Goal: Task Accomplishment & Management: Use online tool/utility

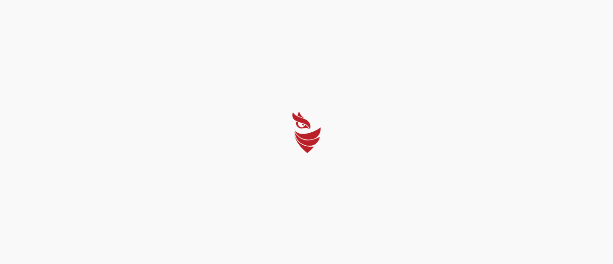
select select "Português (BR)"
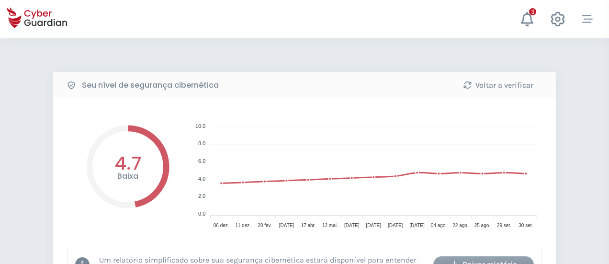
click at [38, 20] on icon at bounding box center [37, 18] width 60 height 34
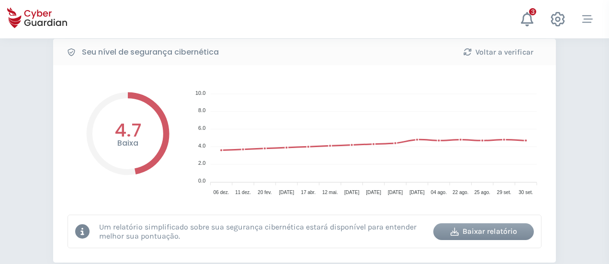
scroll to position [48, 0]
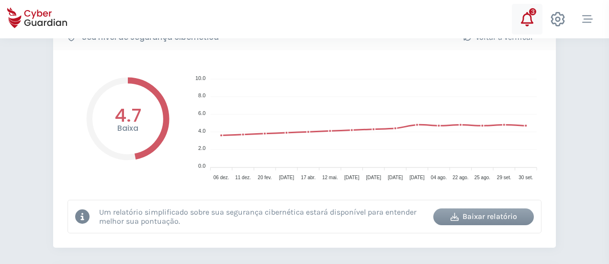
click at [523, 16] on icon at bounding box center [527, 19] width 12 height 14
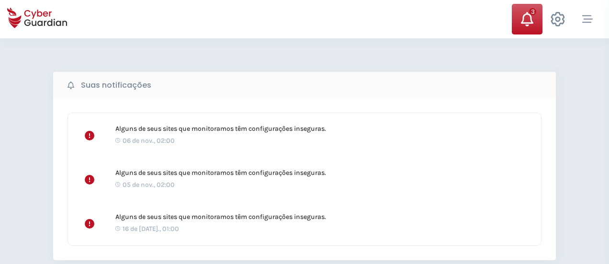
click at [33, 24] on icon at bounding box center [34, 23] width 5 height 5
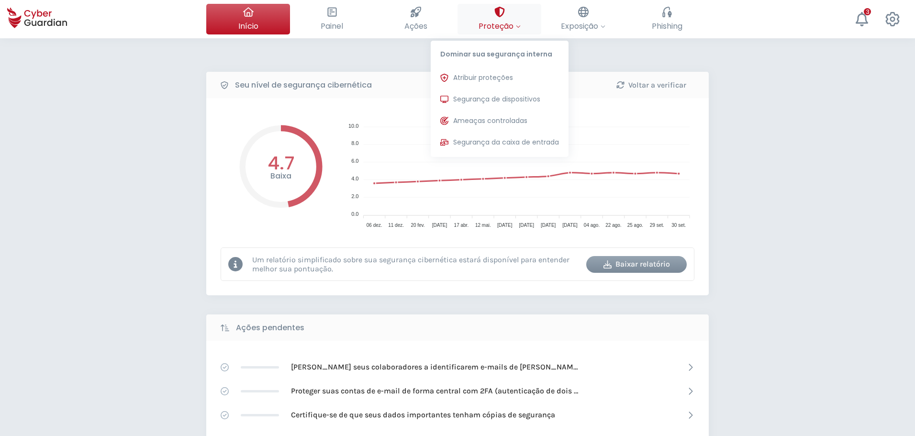
click at [504, 19] on div at bounding box center [499, 12] width 11 height 16
drag, startPoint x: 493, startPoint y: 99, endPoint x: 492, endPoint y: 127, distance: 28.3
click at [493, 99] on span "Segurança de dispositivos" at bounding box center [496, 99] width 87 height 10
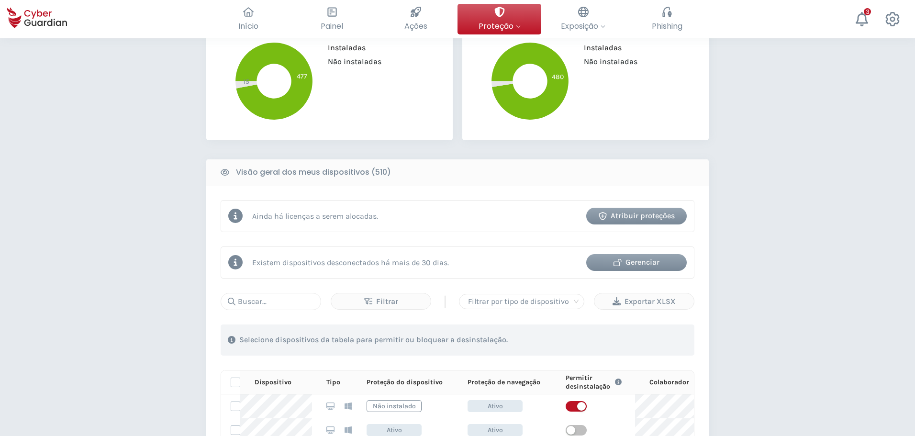
scroll to position [335, 0]
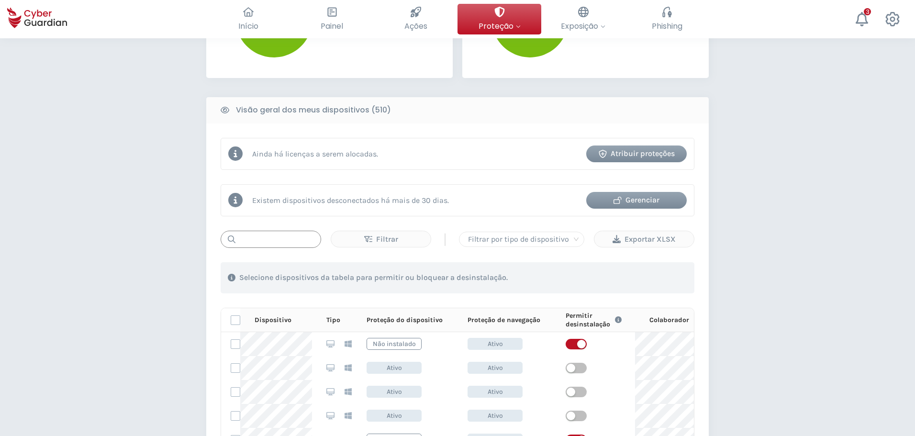
click at [269, 240] on input "text" at bounding box center [271, 239] width 101 height 17
paste input "PD1158"
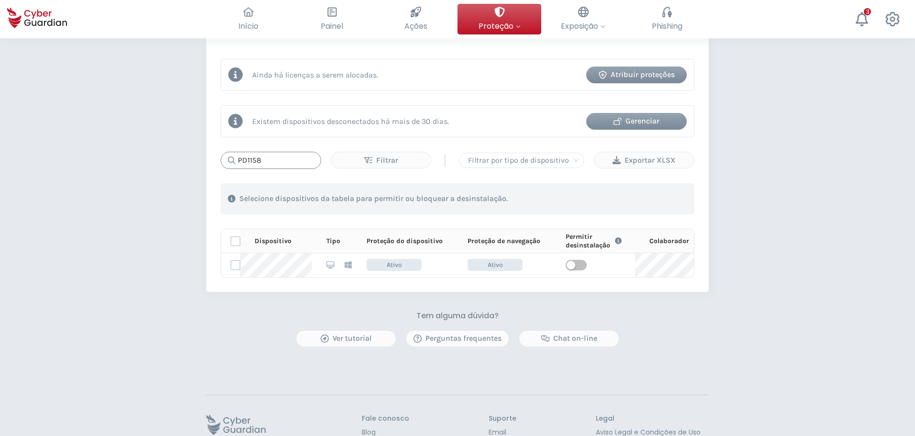
scroll to position [431, 0]
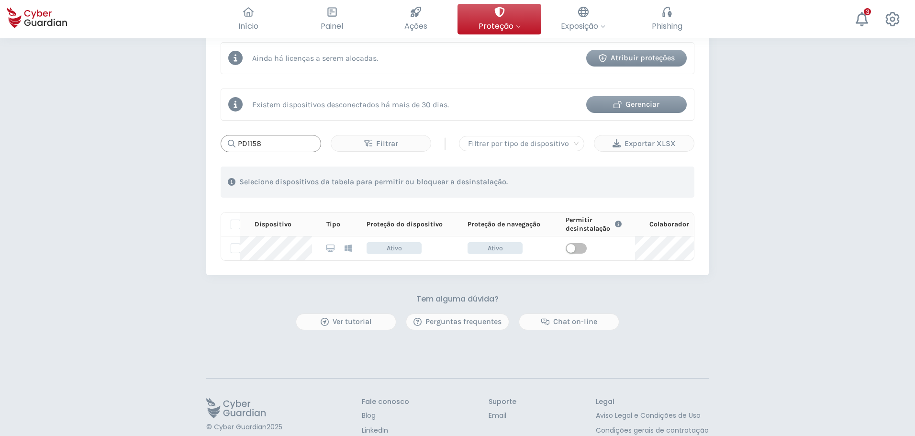
drag, startPoint x: 269, startPoint y: 141, endPoint x: 173, endPoint y: 137, distance: 95.8
click at [173, 137] on div "PROTEÇÃO > Segurança de dispositivos Como funciona? Adicionar colaboradores Ins…" at bounding box center [457, 44] width 915 height 872
paste input "MNT-BRJ224Z0SC"
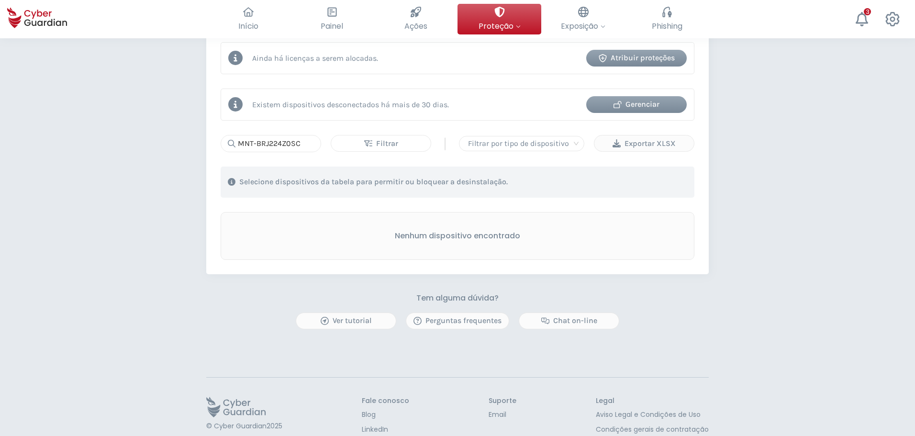
click at [361, 144] on div "Filtrar" at bounding box center [380, 143] width 85 height 11
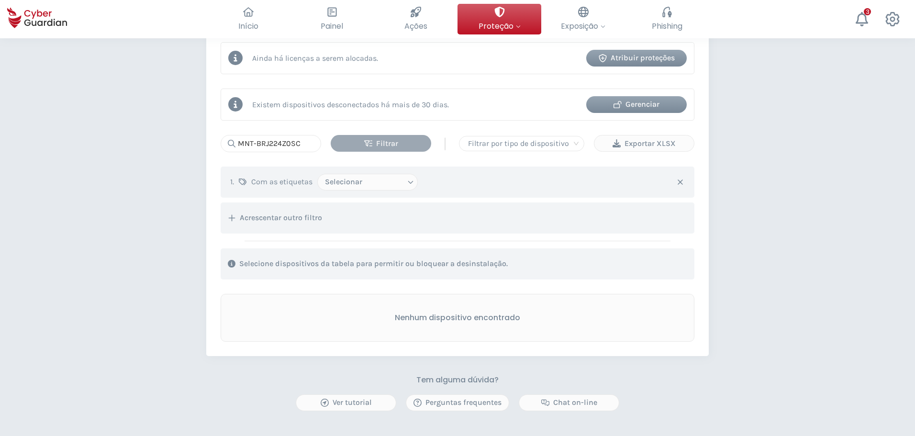
click at [343, 146] on div "Filtrar" at bounding box center [381, 143] width 86 height 11
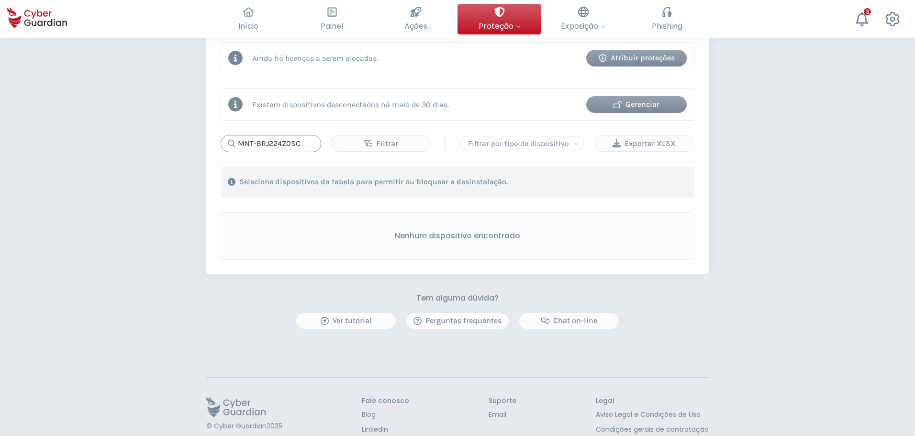
click at [305, 146] on input "MNT-BRJ224Z0SC" at bounding box center [271, 143] width 101 height 17
drag, startPoint x: 307, startPoint y: 145, endPoint x: 183, endPoint y: 135, distance: 123.9
click at [183, 135] on div "PROTEÇÃO > Segurança de dispositivos Como funciona? Adicionar colaboradores Ins…" at bounding box center [457, 43] width 915 height 871
paste input "PD11631"
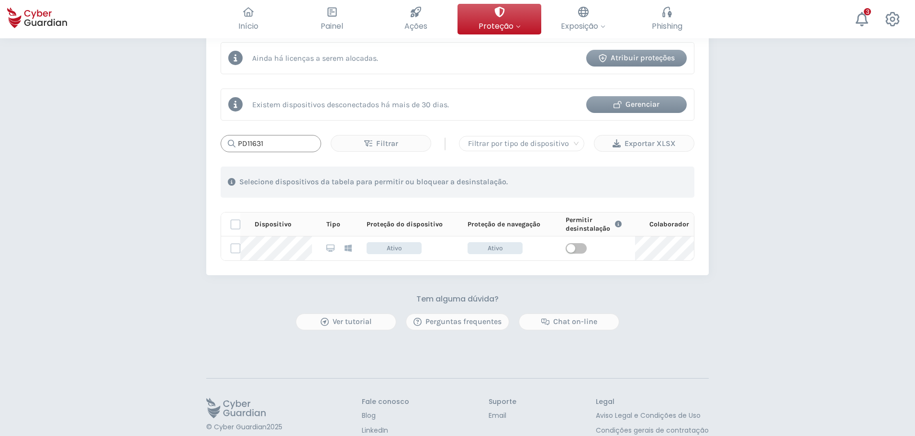
type input "PD11631"
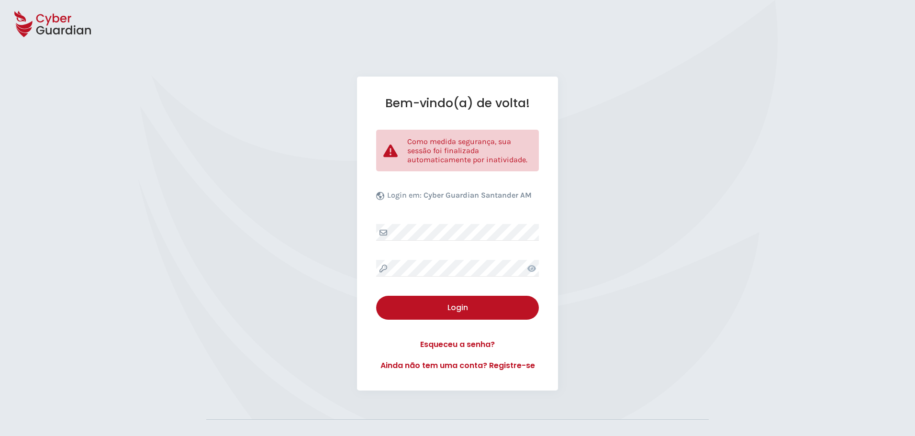
select select "Português (BR)"
